Goal: Task Accomplishment & Management: Manage account settings

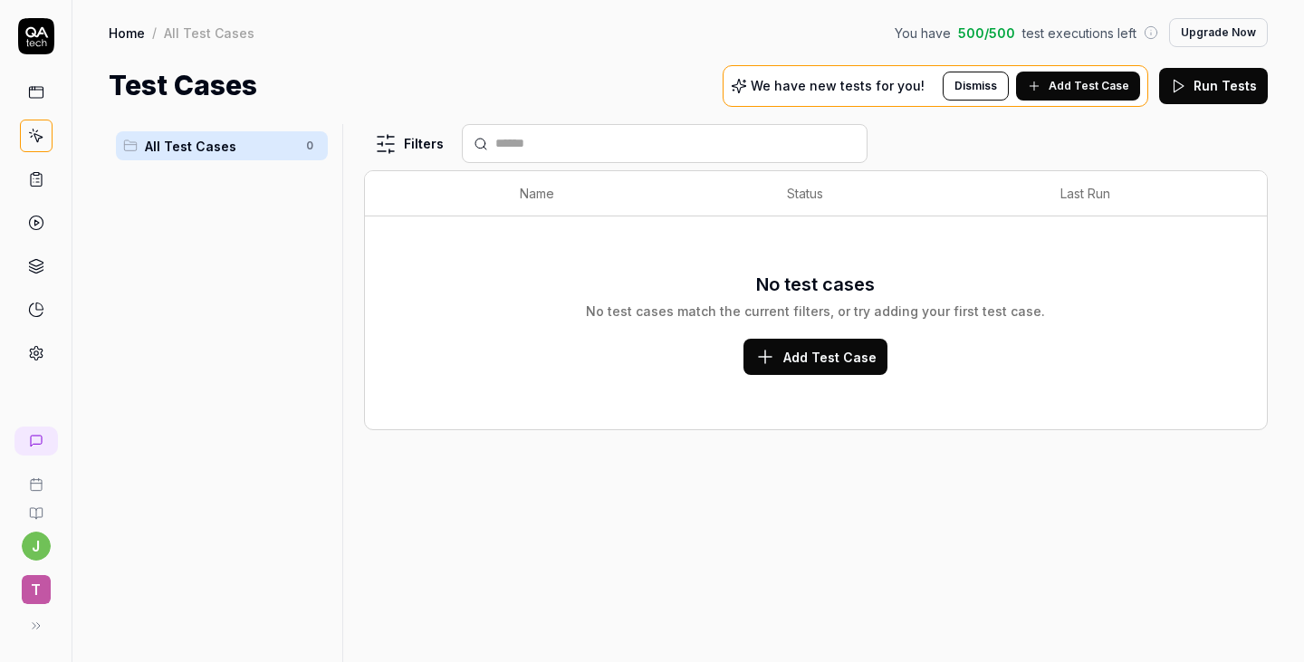
click at [853, 358] on span "Add Test Case" at bounding box center [829, 357] width 93 height 19
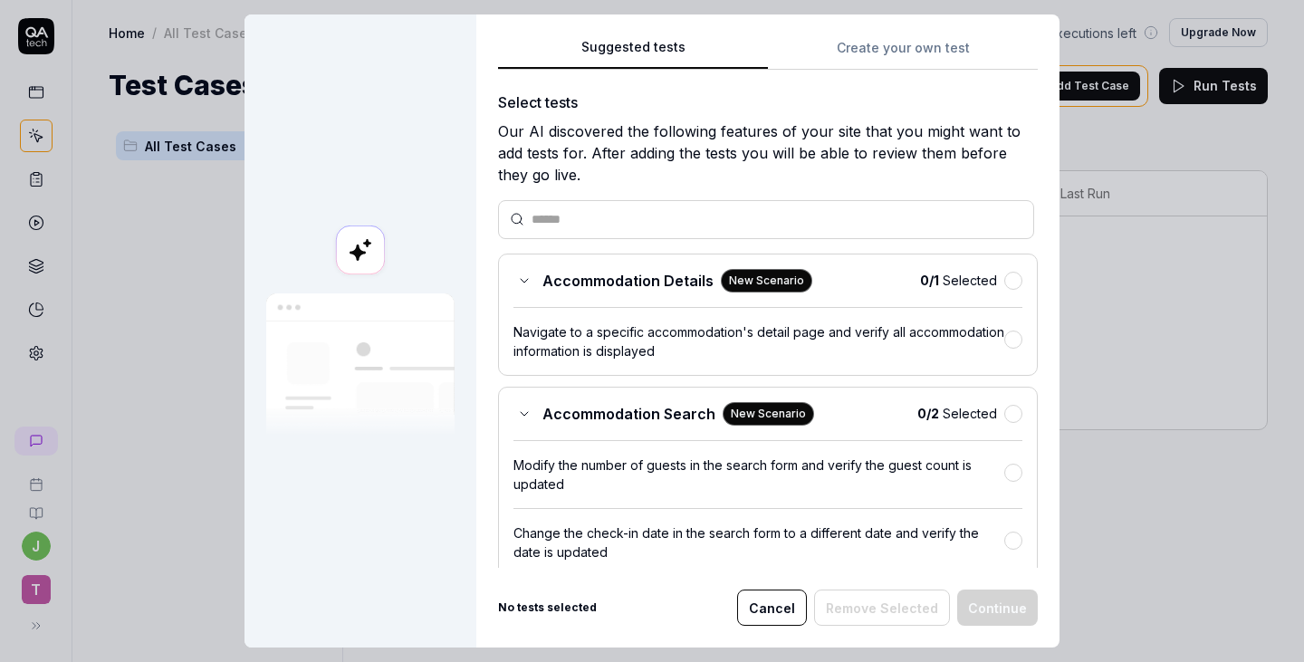
click at [521, 279] on icon at bounding box center [524, 281] width 7 height 4
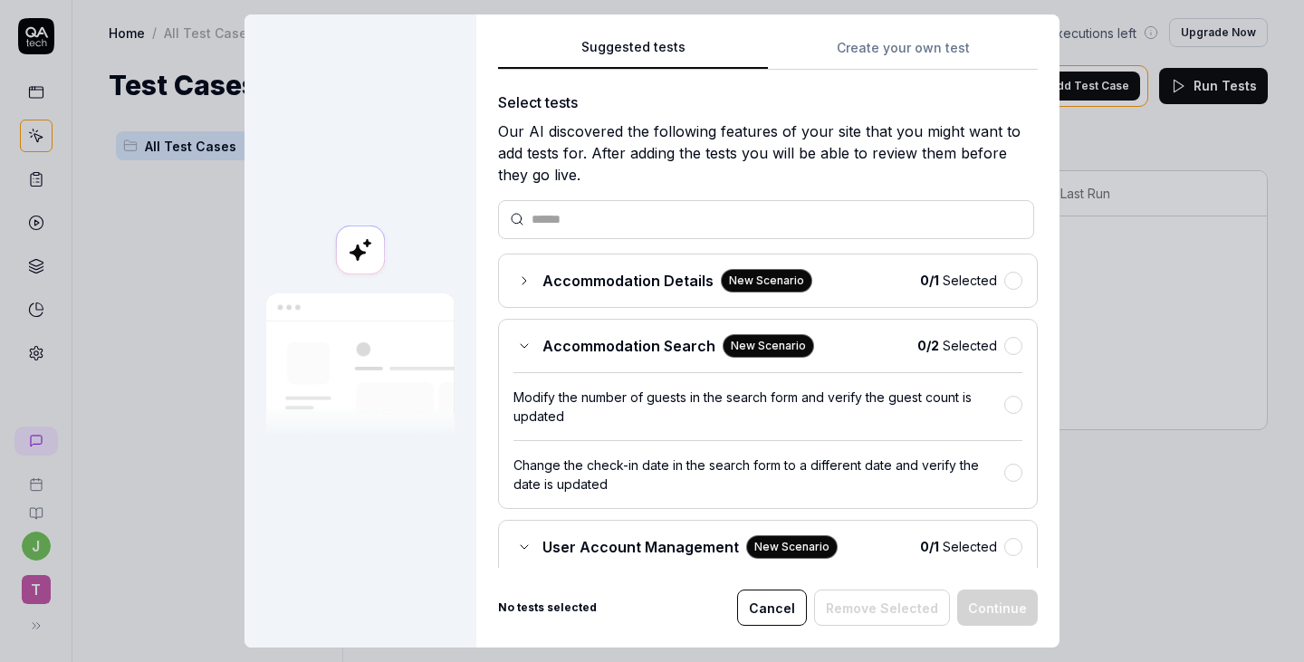
click at [519, 286] on div "Accommodation Details New Scenario" at bounding box center [663, 281] width 299 height 24
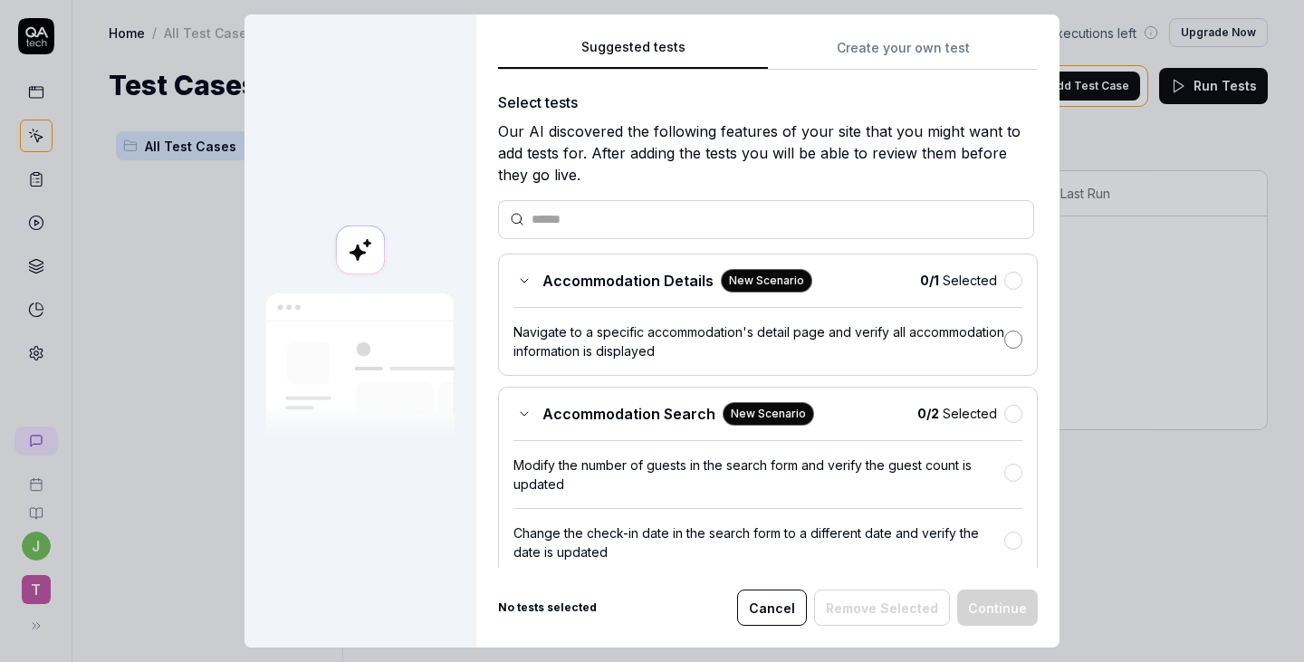
click at [1004, 338] on button "button" at bounding box center [1013, 340] width 18 height 18
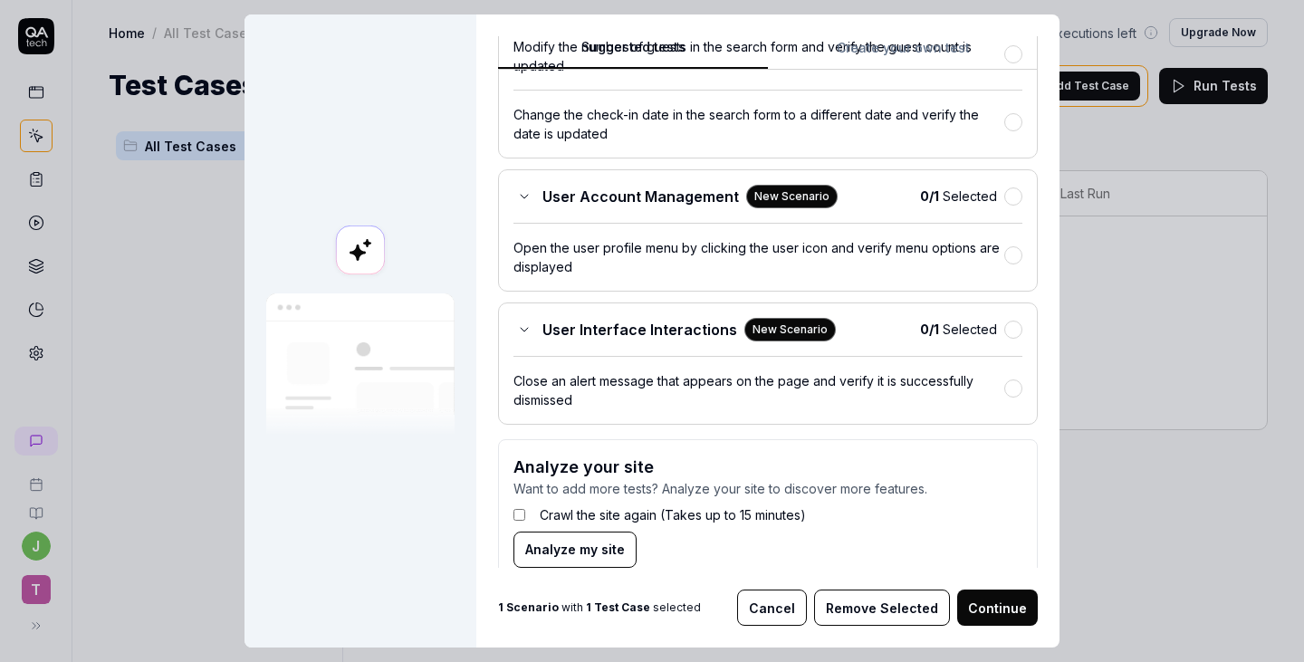
scroll to position [447, 0]
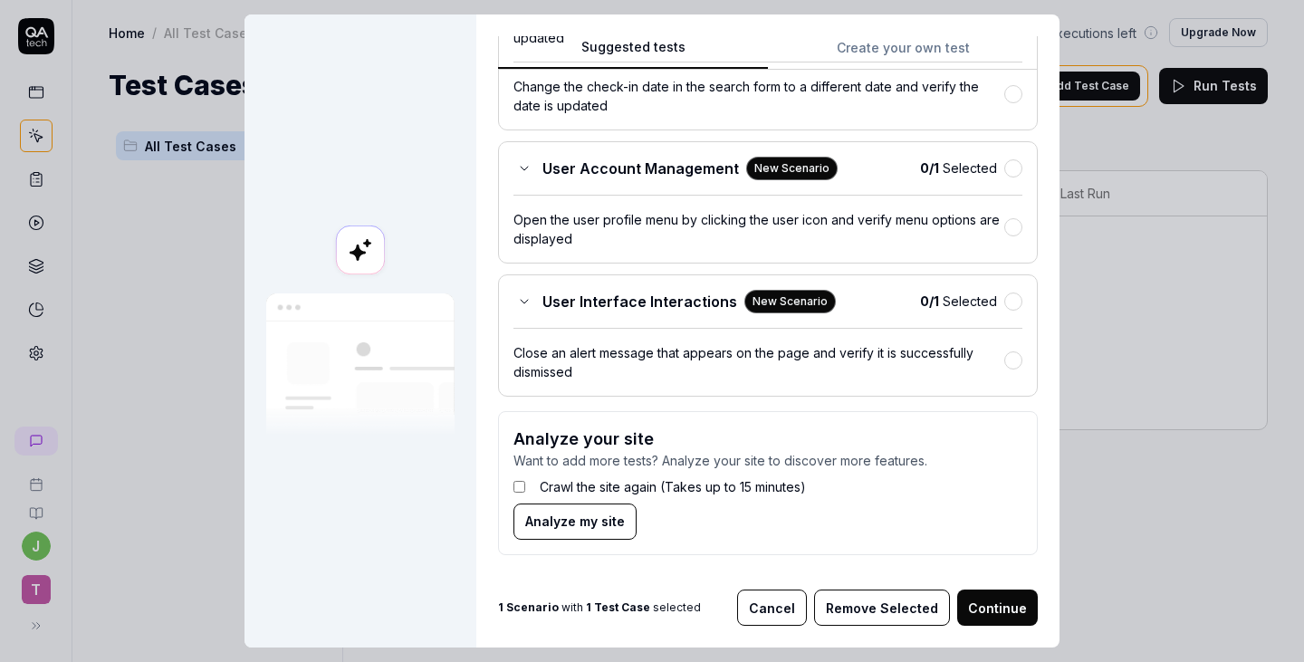
click at [783, 610] on button "Cancel" at bounding box center [772, 608] width 70 height 36
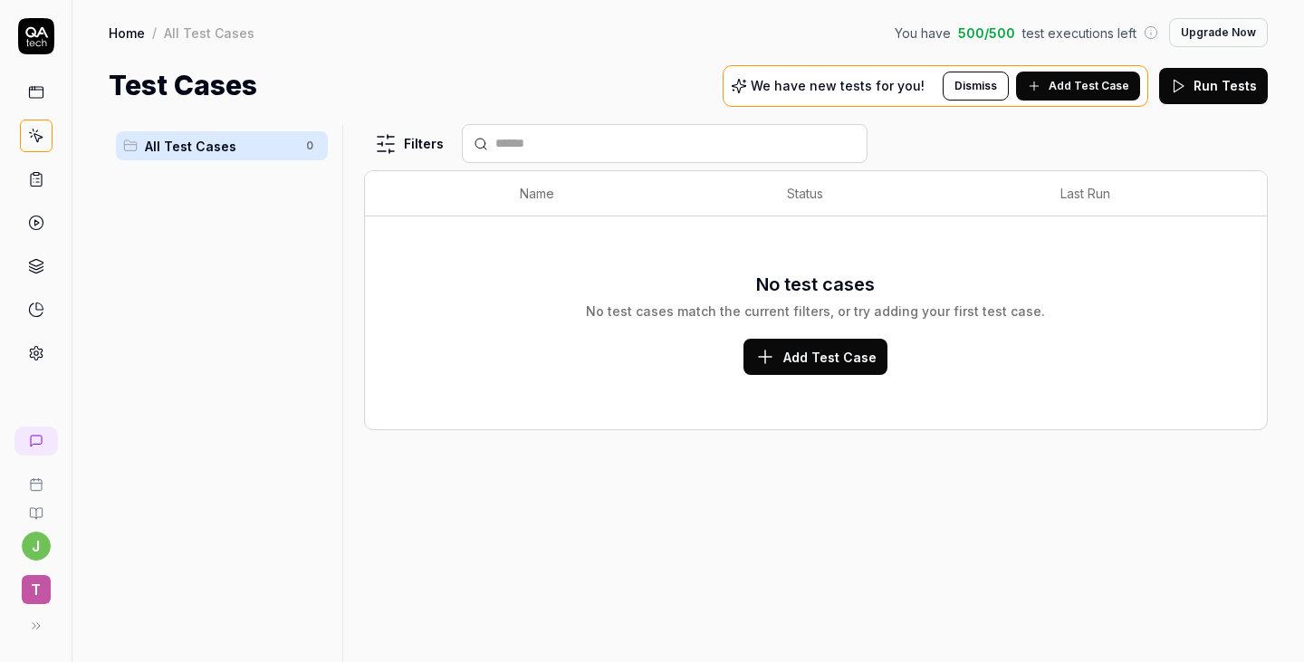
click at [33, 356] on icon at bounding box center [36, 353] width 16 height 16
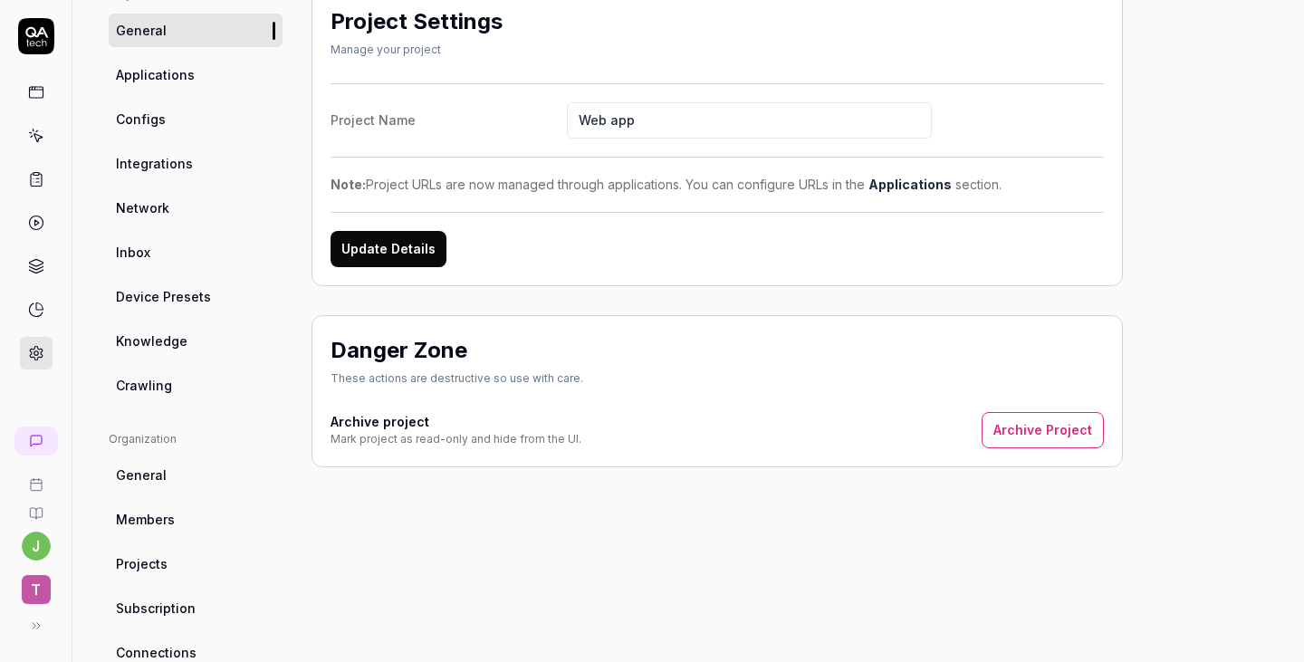
scroll to position [181, 0]
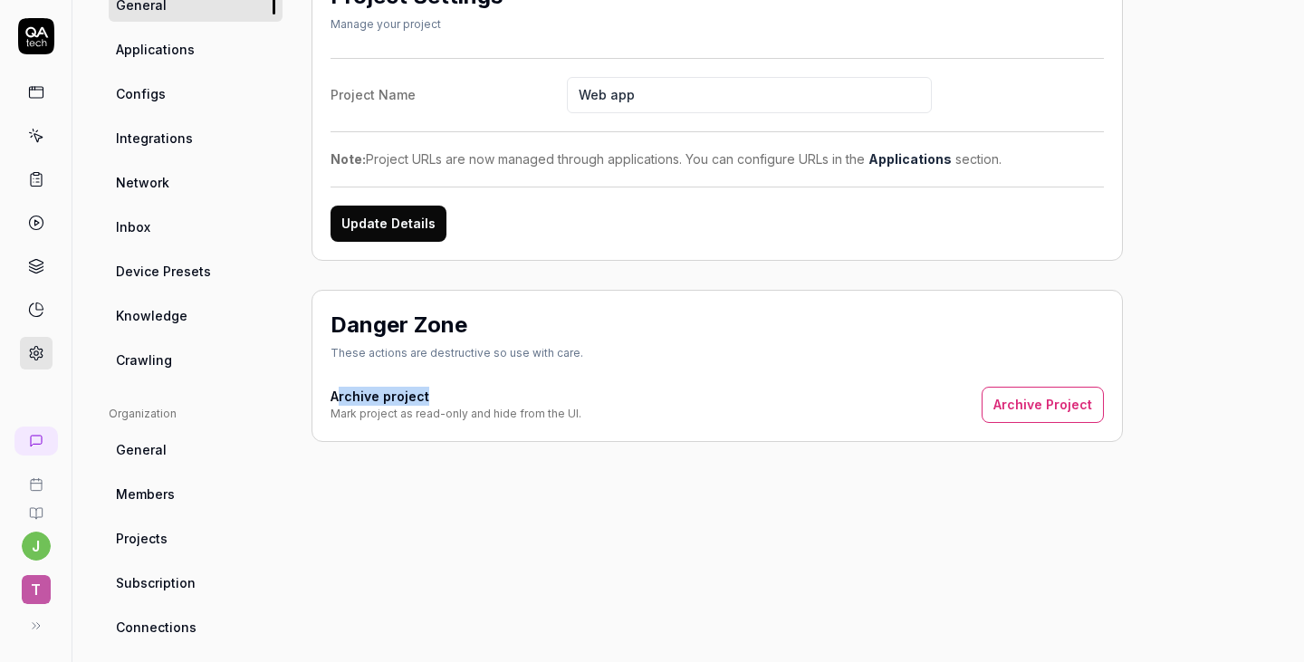
drag, startPoint x: 383, startPoint y: 396, endPoint x: 661, endPoint y: 390, distance: 278.1
click at [610, 396] on div "Archive project Mark project as read-only and hide from the UI. Archive Project" at bounding box center [717, 405] width 773 height 36
click at [783, 387] on div "Archive project Mark project as read-only and hide from the UI. Archive Project" at bounding box center [717, 405] width 773 height 36
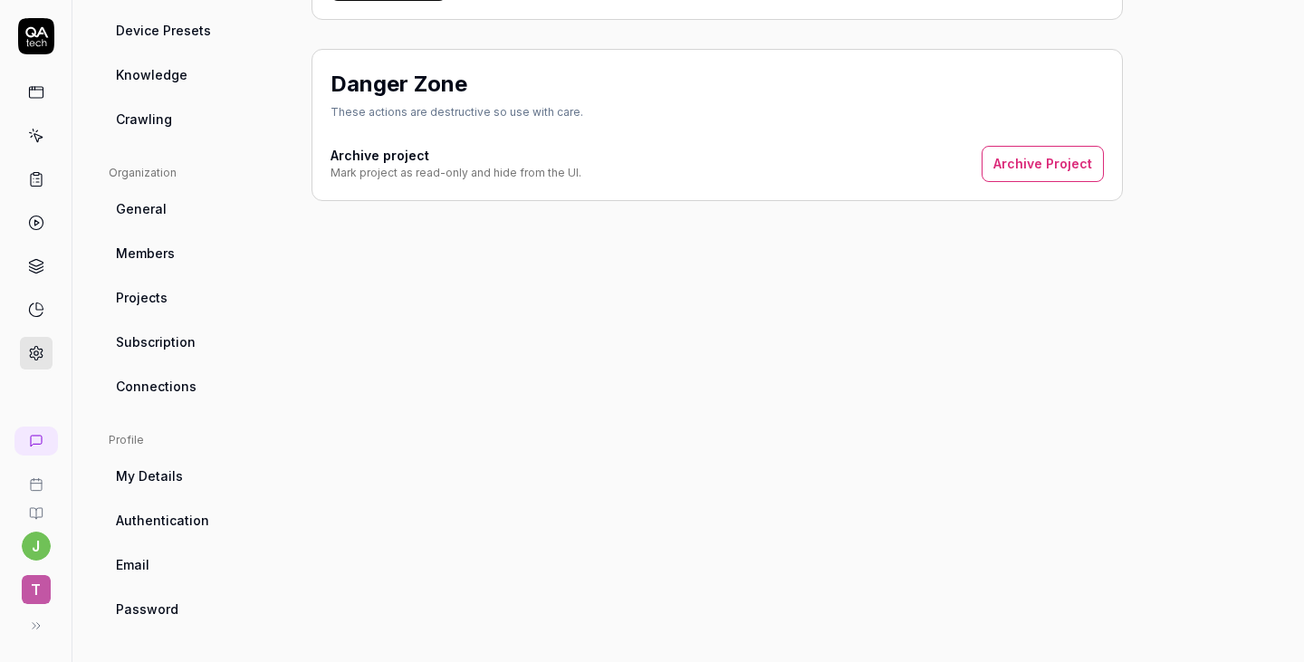
click at [146, 478] on span "My Details" at bounding box center [149, 475] width 67 height 19
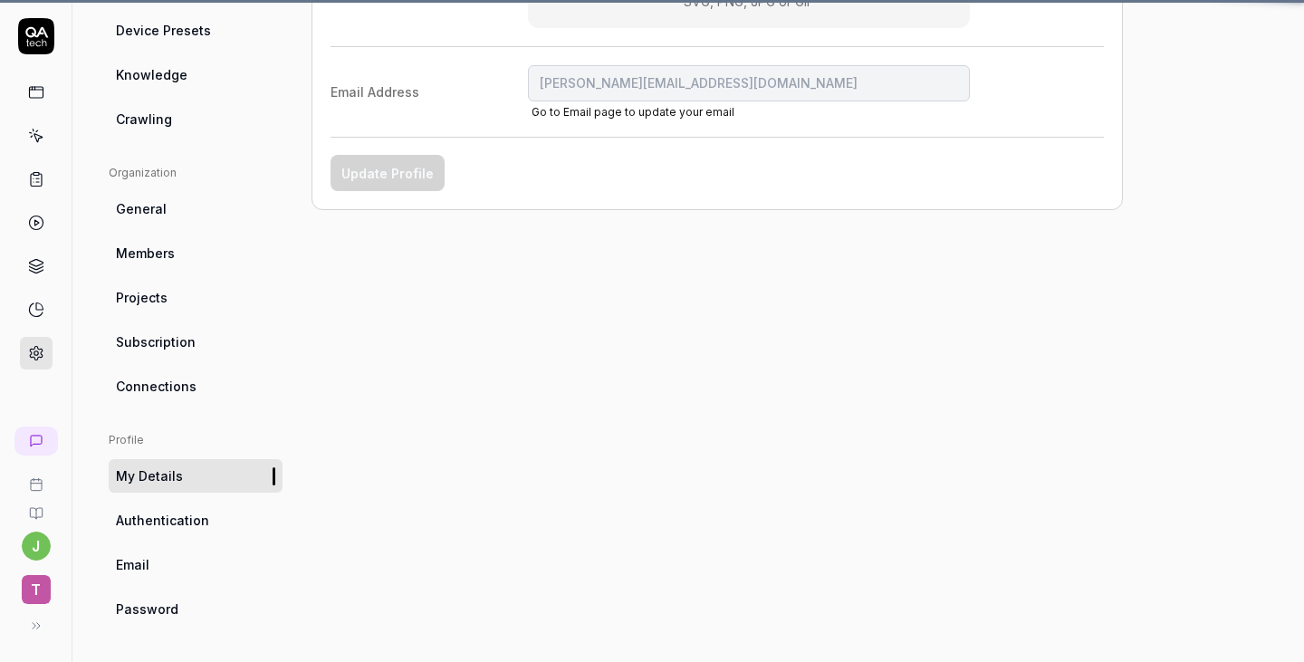
scroll to position [142, 0]
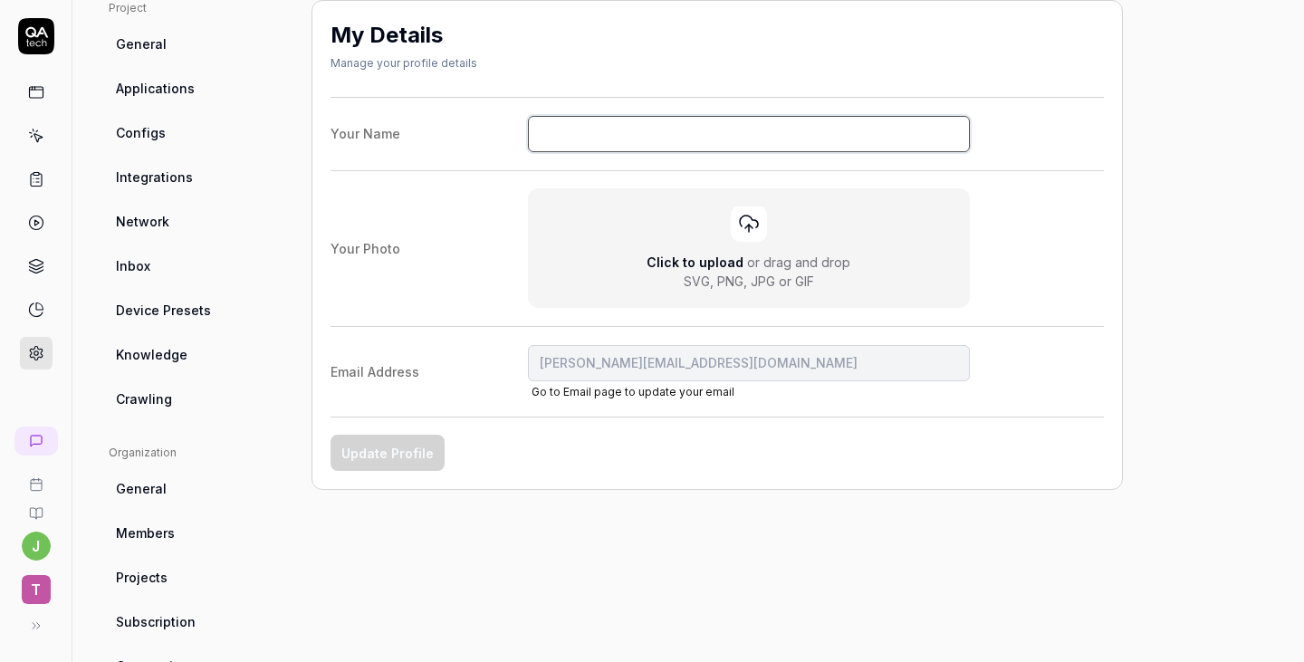
click at [571, 132] on input "Your Name" at bounding box center [749, 134] width 443 height 36
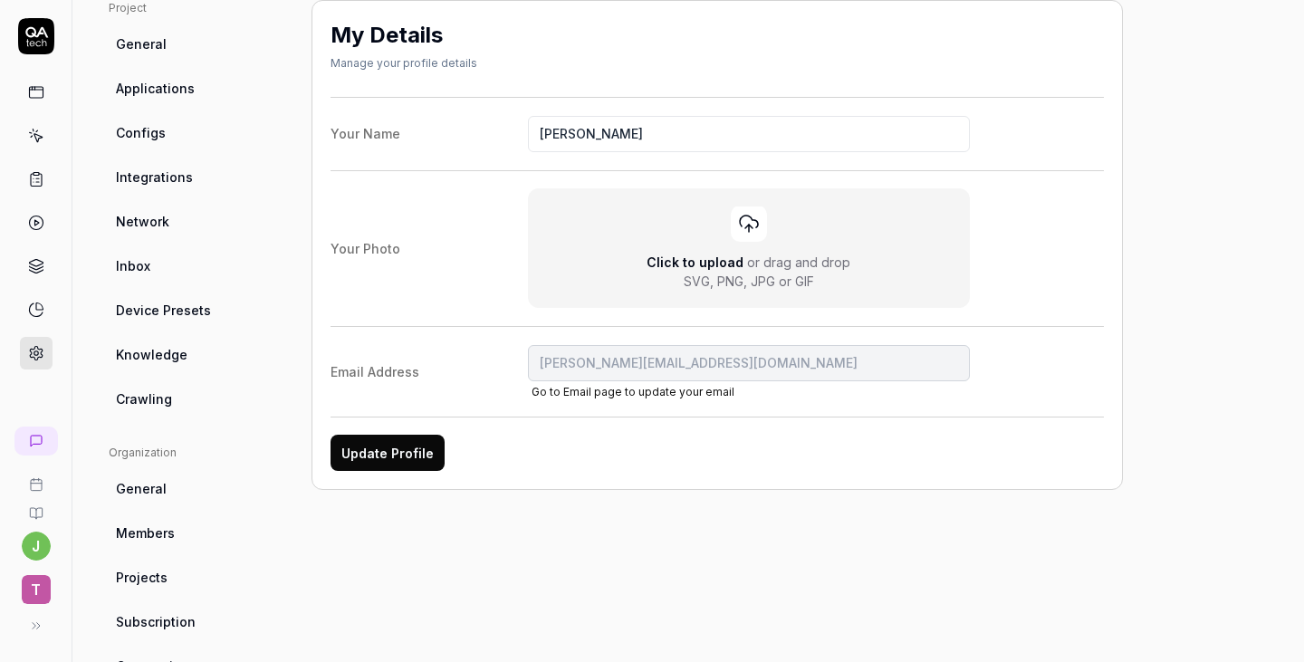
click at [404, 461] on button "Update Profile" at bounding box center [388, 453] width 114 height 36
type input "[PERSON_NAME]"
click at [150, 583] on span "Projects" at bounding box center [142, 577] width 52 height 19
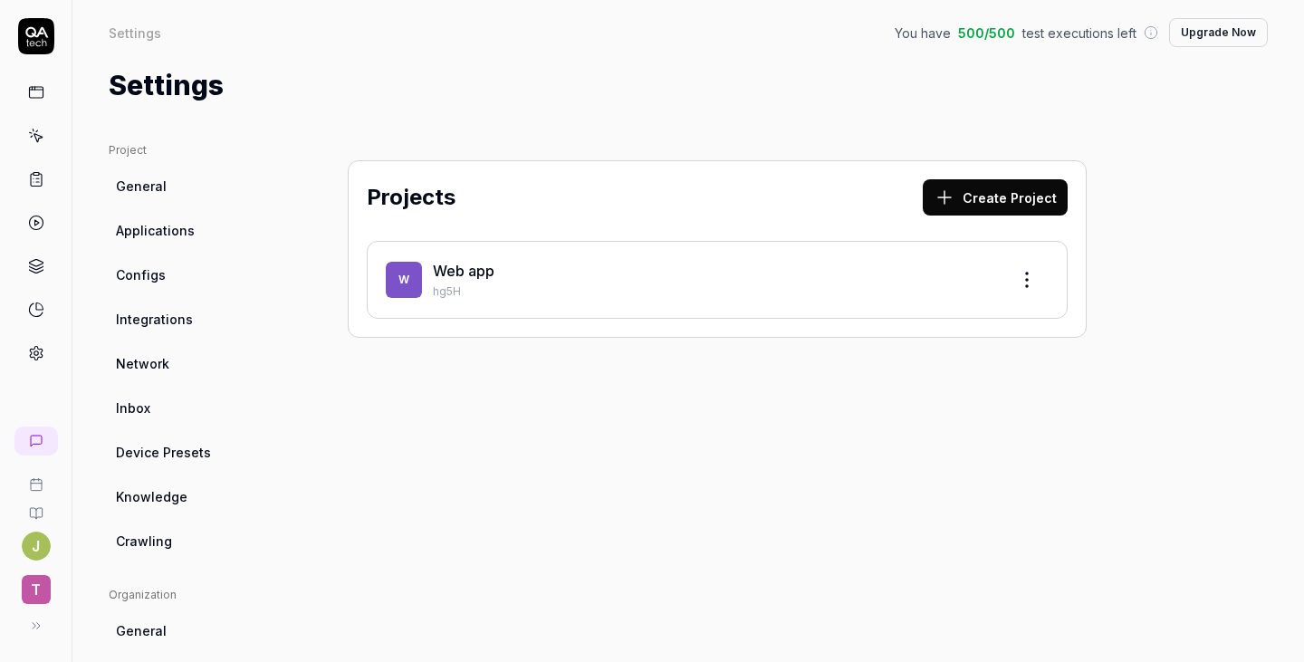
click at [692, 314] on div "W Web app hg5H" at bounding box center [717, 280] width 701 height 78
click at [690, 294] on p "hg5H" at bounding box center [714, 291] width 562 height 16
click at [1033, 275] on html "[PERSON_NAME] Settings You have 500 / 500 test executions left Upgrade Now Sett…" at bounding box center [652, 399] width 1304 height 798
click at [934, 365] on div "Edit" at bounding box center [959, 363] width 172 height 40
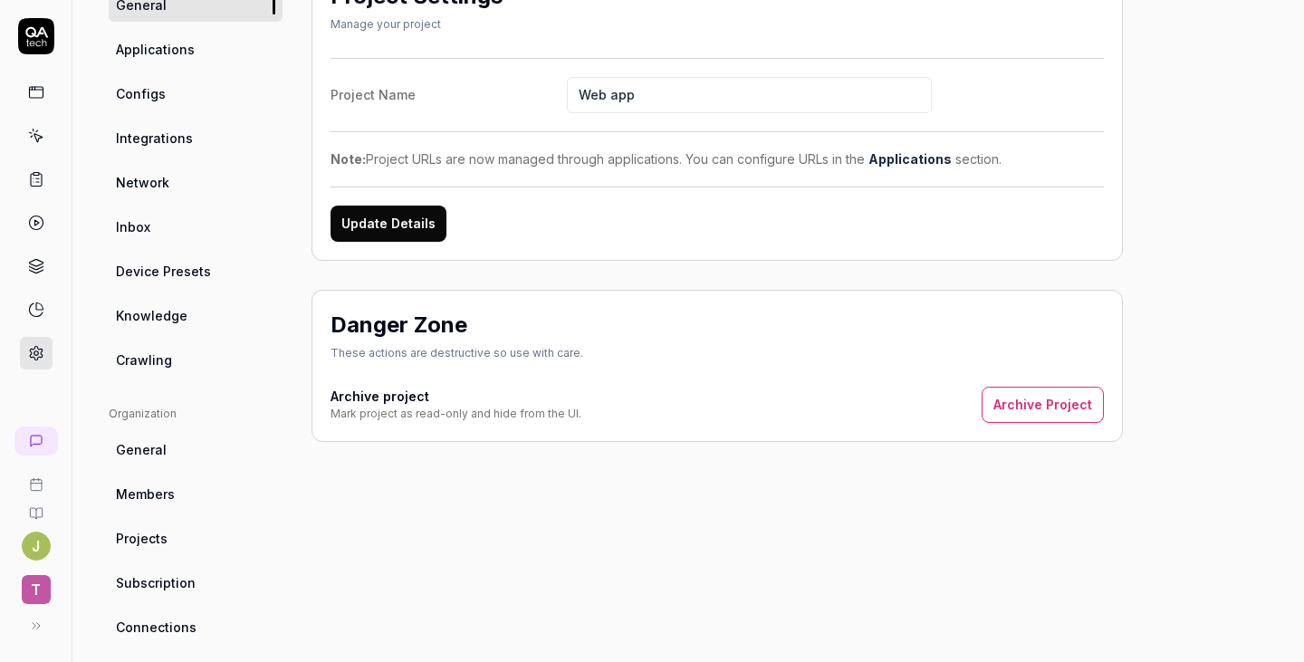
scroll to position [91, 0]
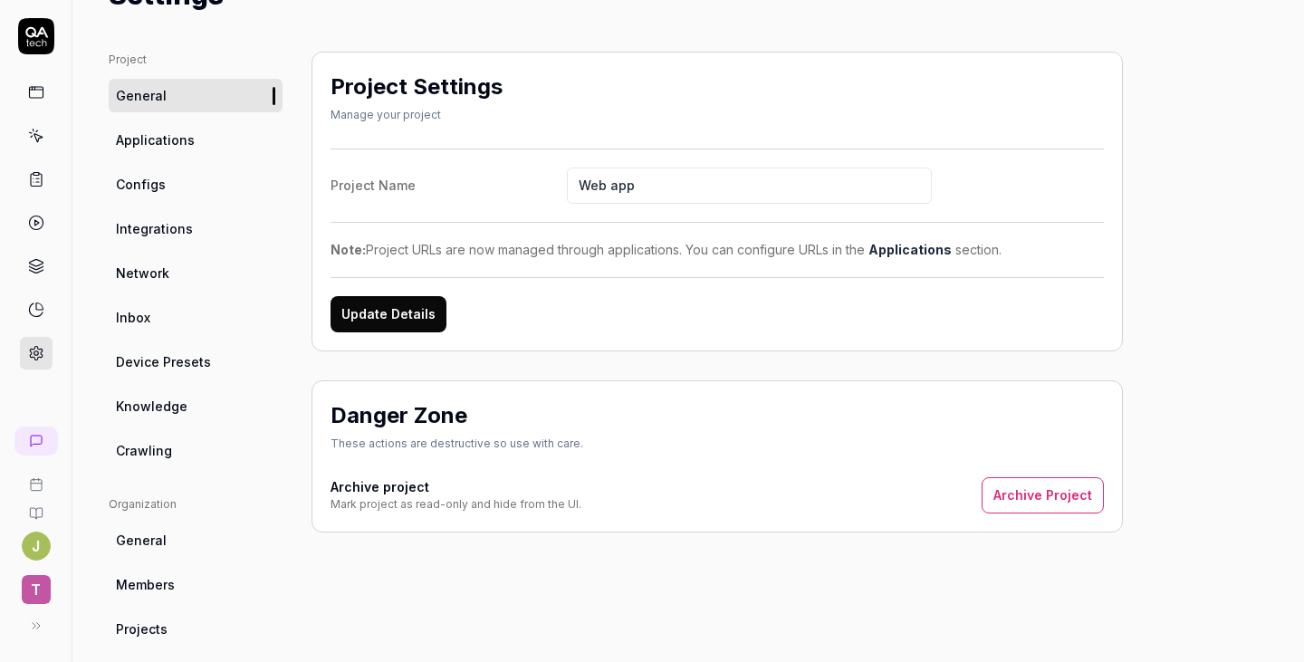
click at [701, 174] on input "Web app" at bounding box center [749, 186] width 365 height 36
drag, startPoint x: 604, startPoint y: 183, endPoint x: 487, endPoint y: 183, distance: 116.8
click at [487, 183] on label "Project Name Web app" at bounding box center [717, 186] width 773 height 36
type input "tal2025"
click at [412, 325] on button "Update Details" at bounding box center [389, 314] width 116 height 36
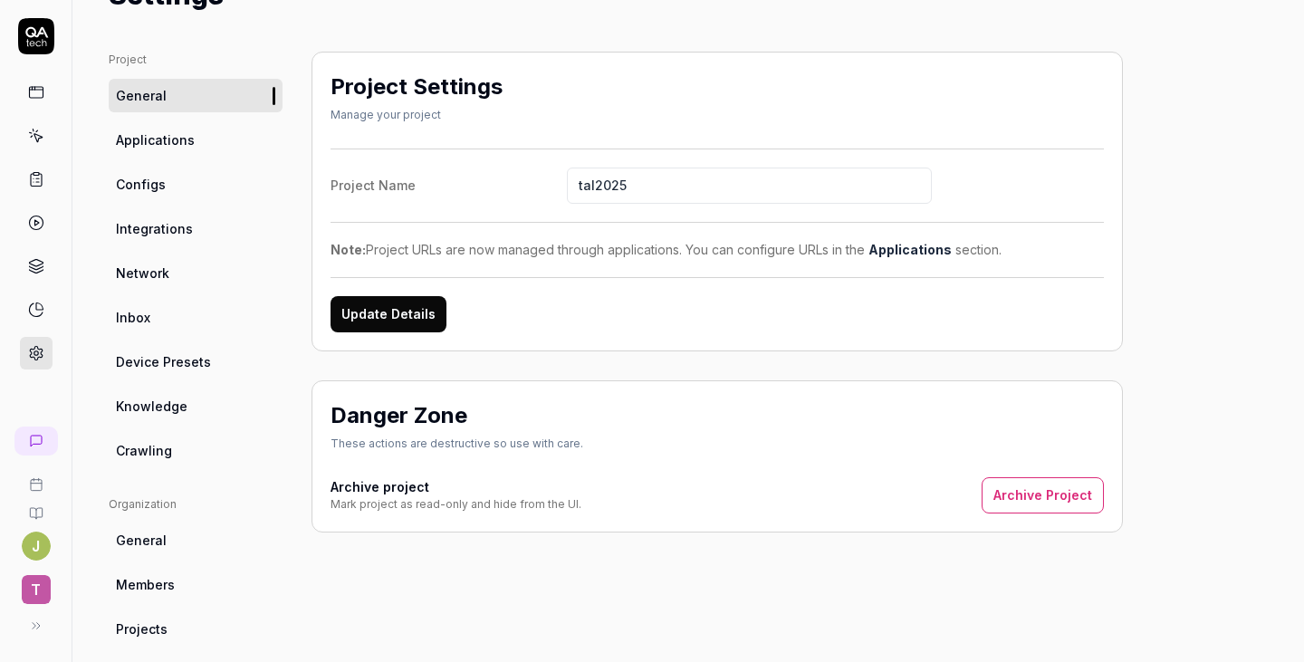
click at [182, 526] on link "General" at bounding box center [196, 540] width 174 height 34
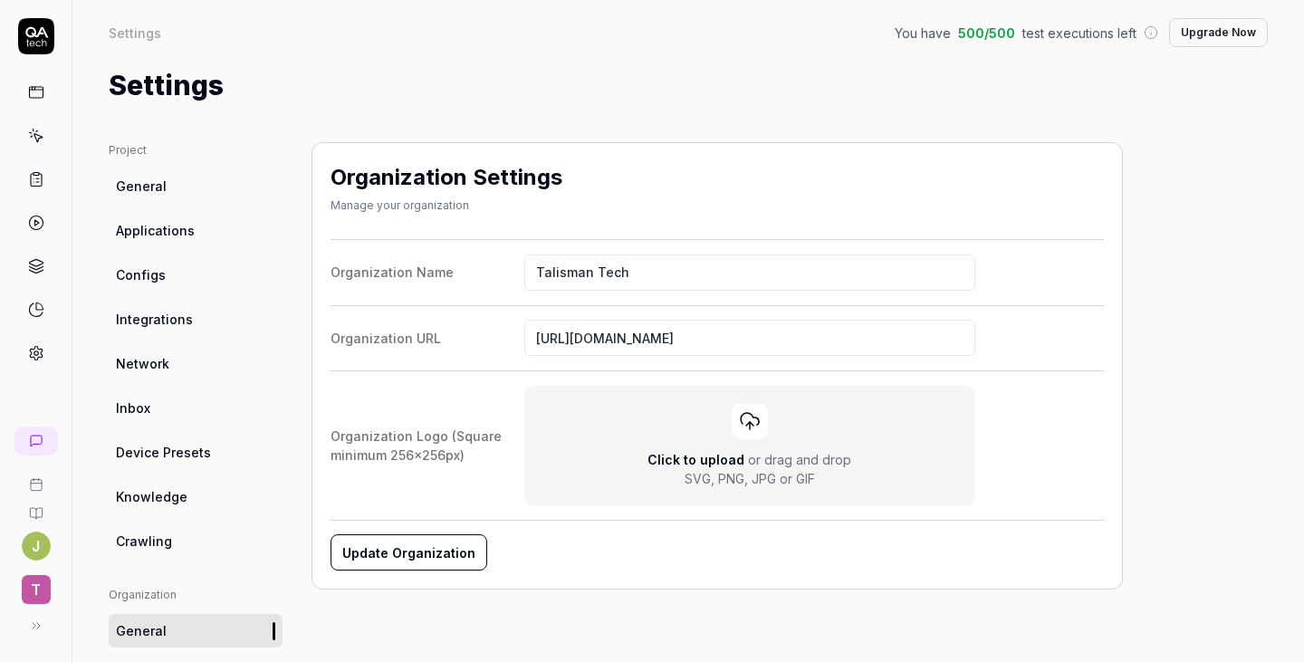
scroll to position [91, 0]
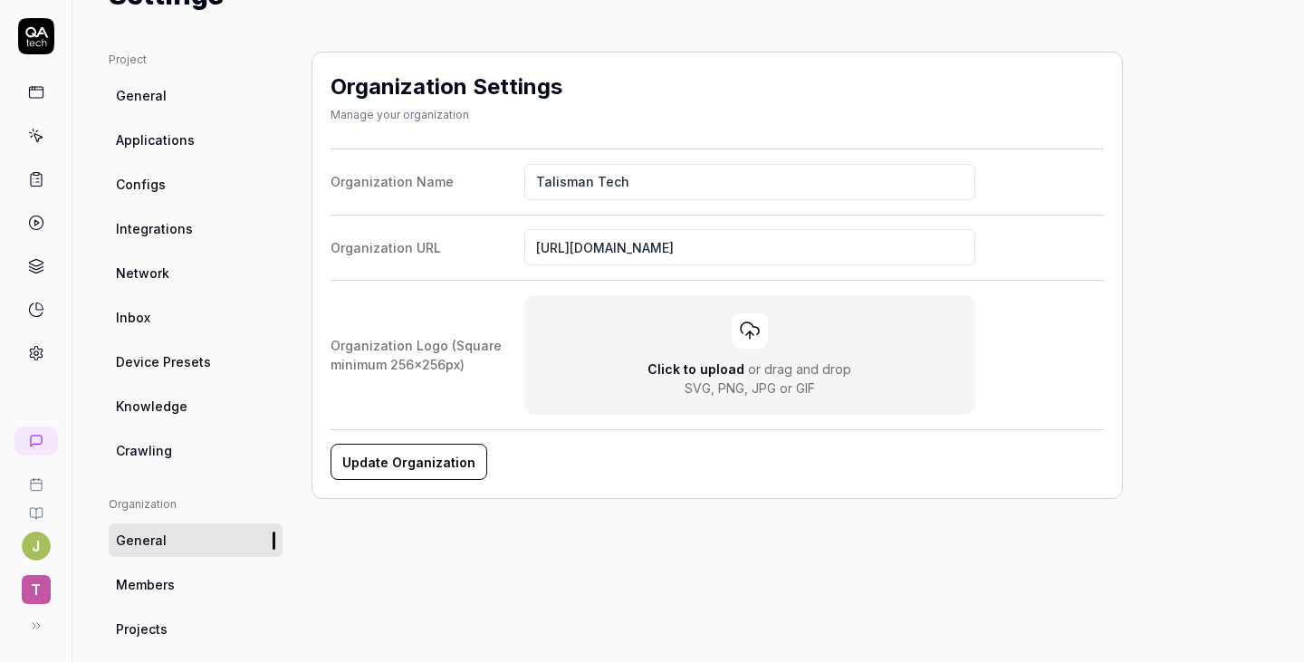
click at [178, 448] on link "Crawling" at bounding box center [196, 451] width 174 height 34
click at [168, 389] on link "Knowledge" at bounding box center [196, 406] width 174 height 34
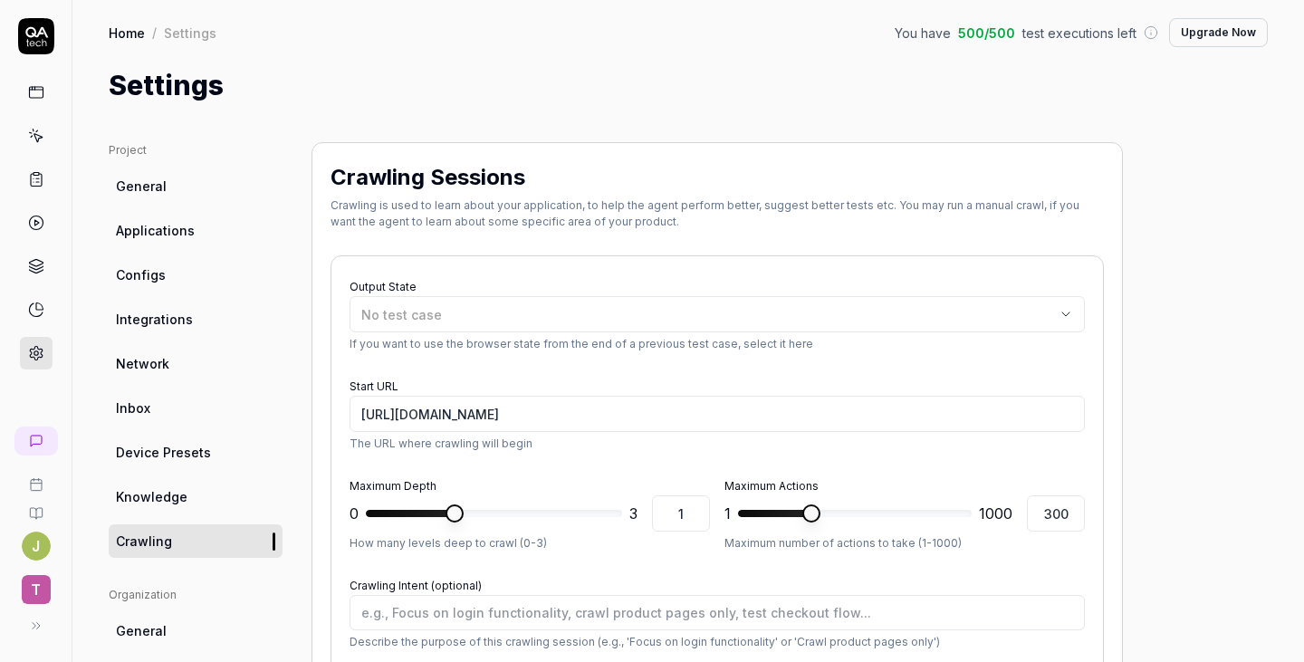
type textarea "*"
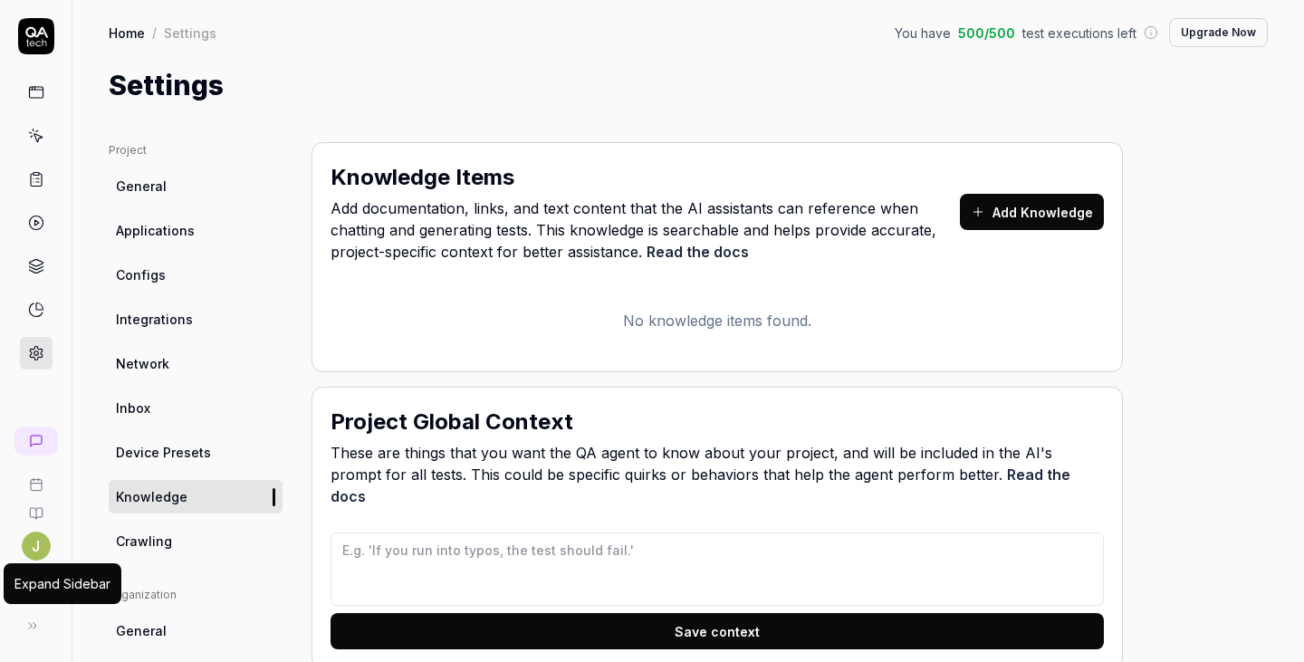
click at [46, 621] on button at bounding box center [32, 626] width 36 height 36
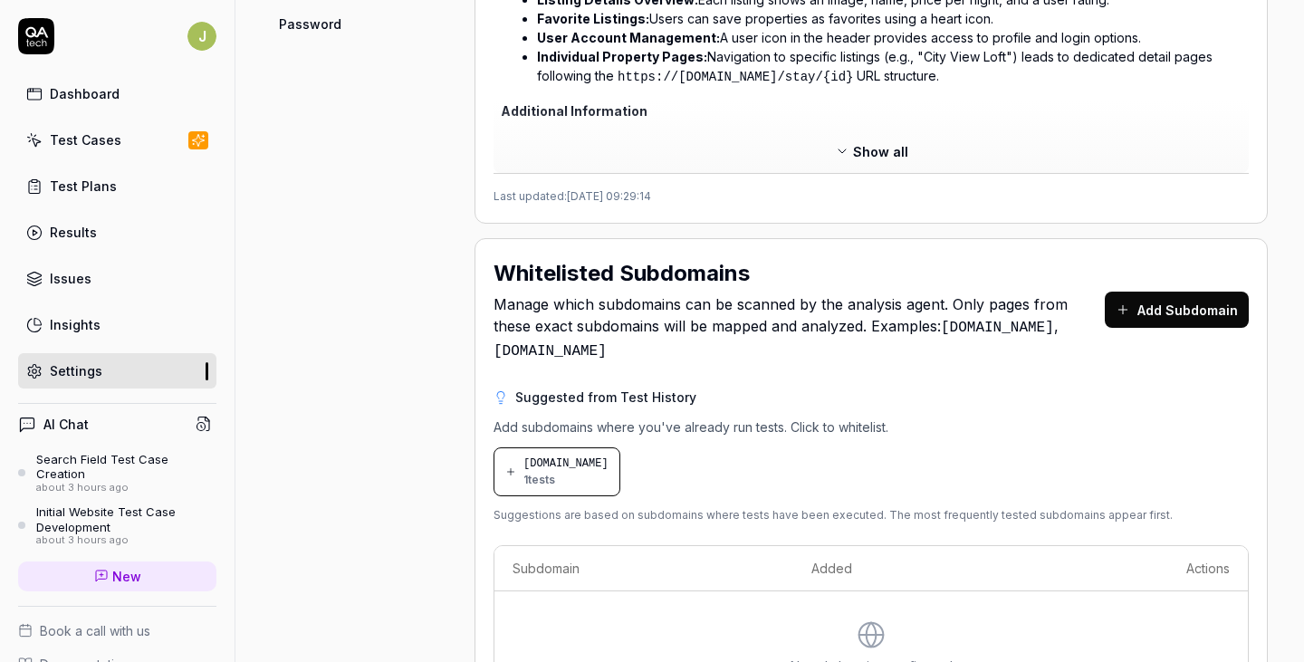
scroll to position [815, 0]
